Goal: Task Accomplishment & Management: Manage account settings

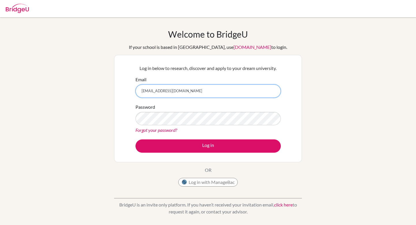
click at [197, 90] on input "aidan.cheong@gmail.com" at bounding box center [208, 90] width 145 height 13
type input "[EMAIL_ADDRESS][DOMAIN_NAME]"
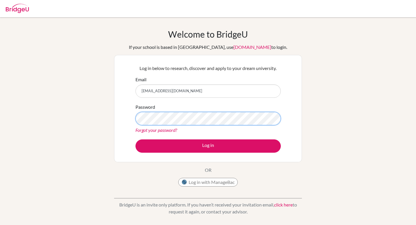
click at [136, 139] on button "Log in" at bounding box center [208, 145] width 145 height 13
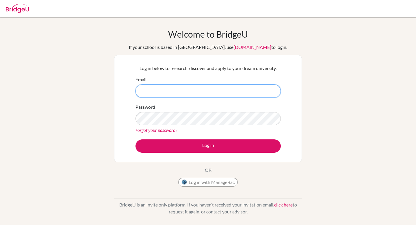
click at [212, 96] on input "Email" at bounding box center [208, 90] width 145 height 13
type input "[EMAIL_ADDRESS][DOMAIN_NAME]"
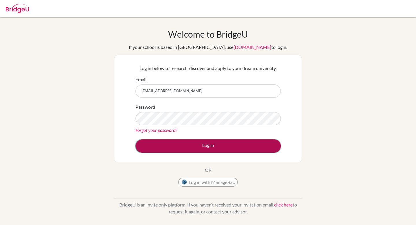
click at [198, 146] on button "Log in" at bounding box center [208, 145] width 145 height 13
click at [181, 142] on button "Log in" at bounding box center [208, 145] width 145 height 13
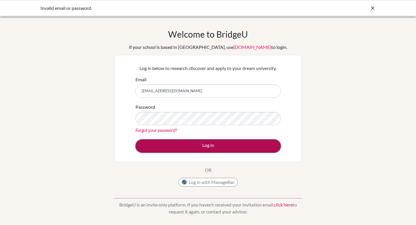
click at [215, 145] on button "Log in" at bounding box center [208, 145] width 145 height 13
